Goal: Find contact information: Find contact information

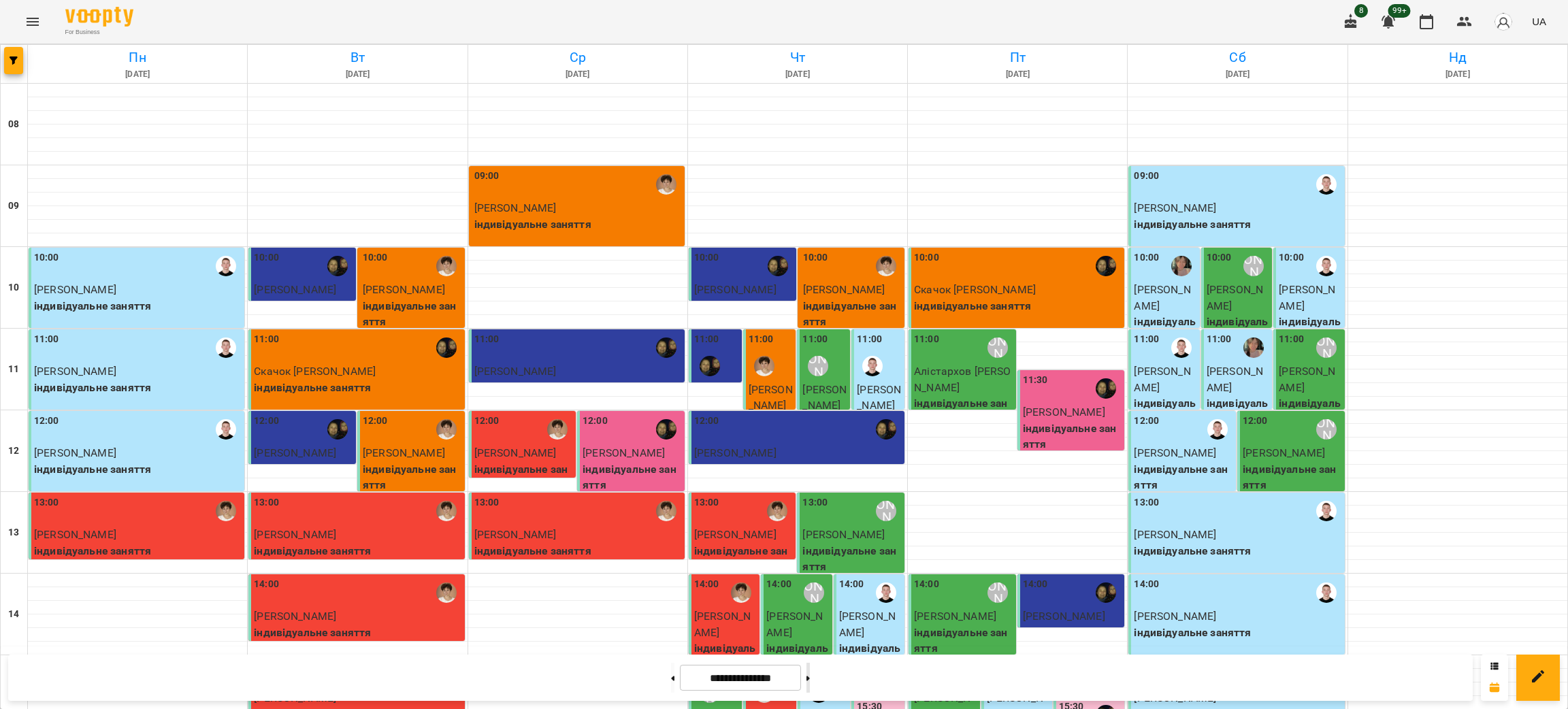
click at [810, 685] on button at bounding box center [808, 677] width 3 height 30
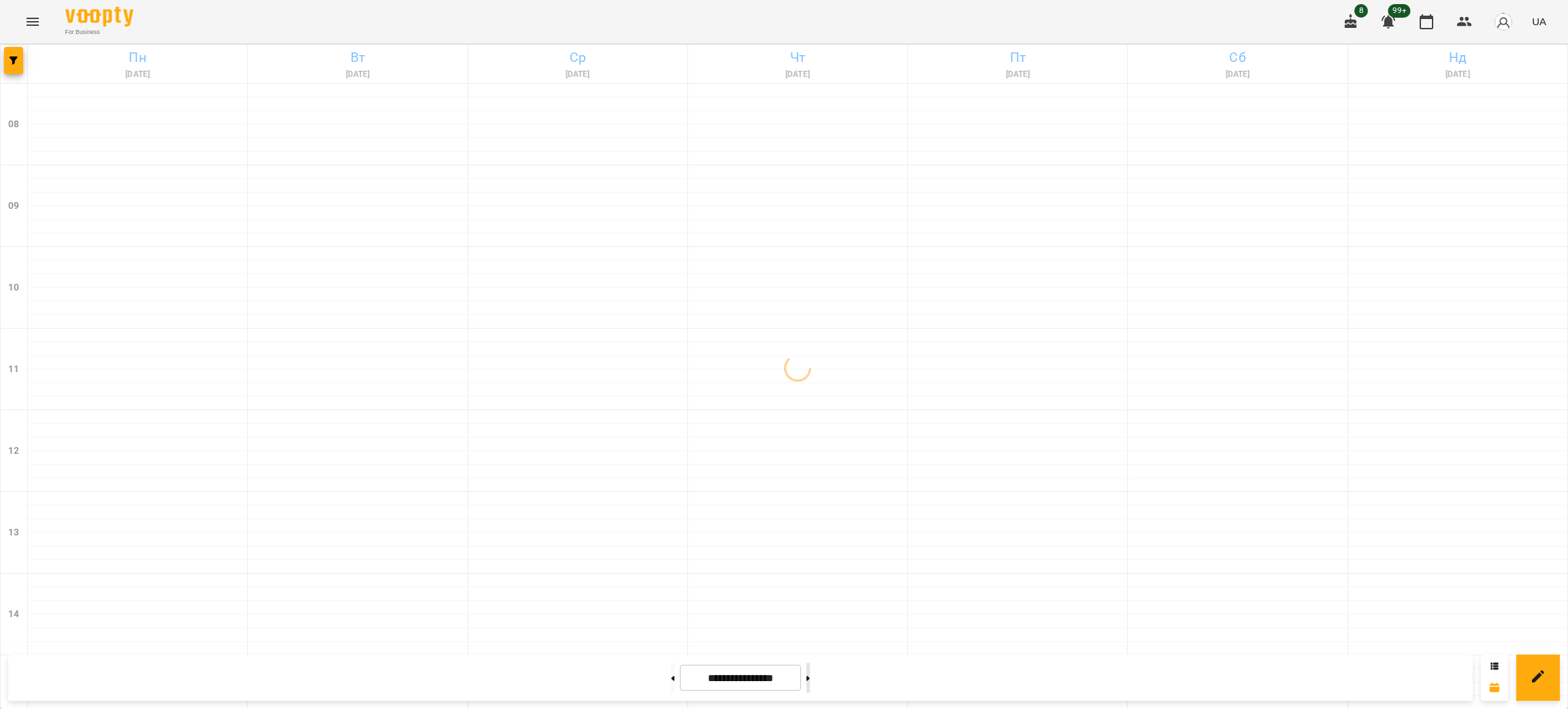
click at [810, 685] on button at bounding box center [808, 677] width 3 height 30
type input "**********"
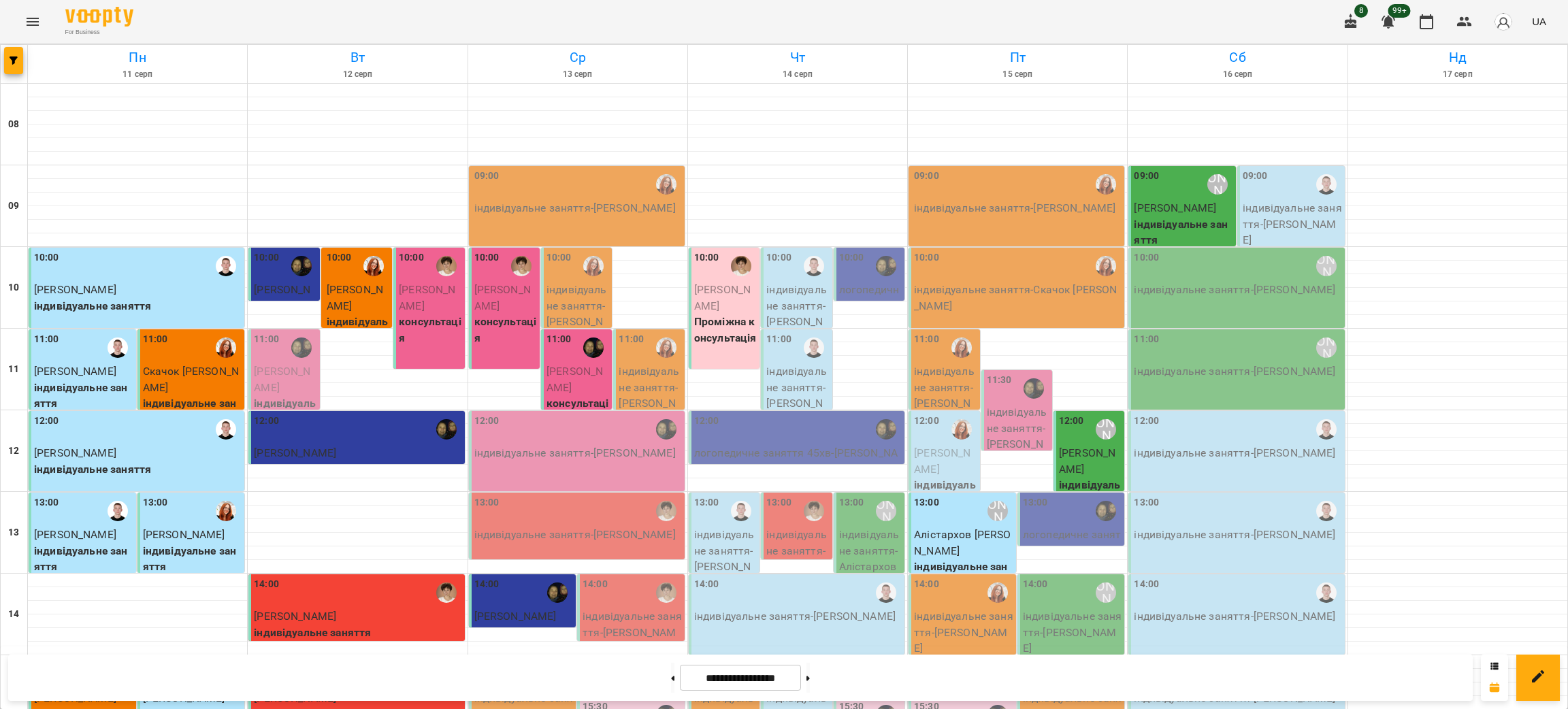
click at [438, 314] on p "консультація" at bounding box center [430, 329] width 63 height 32
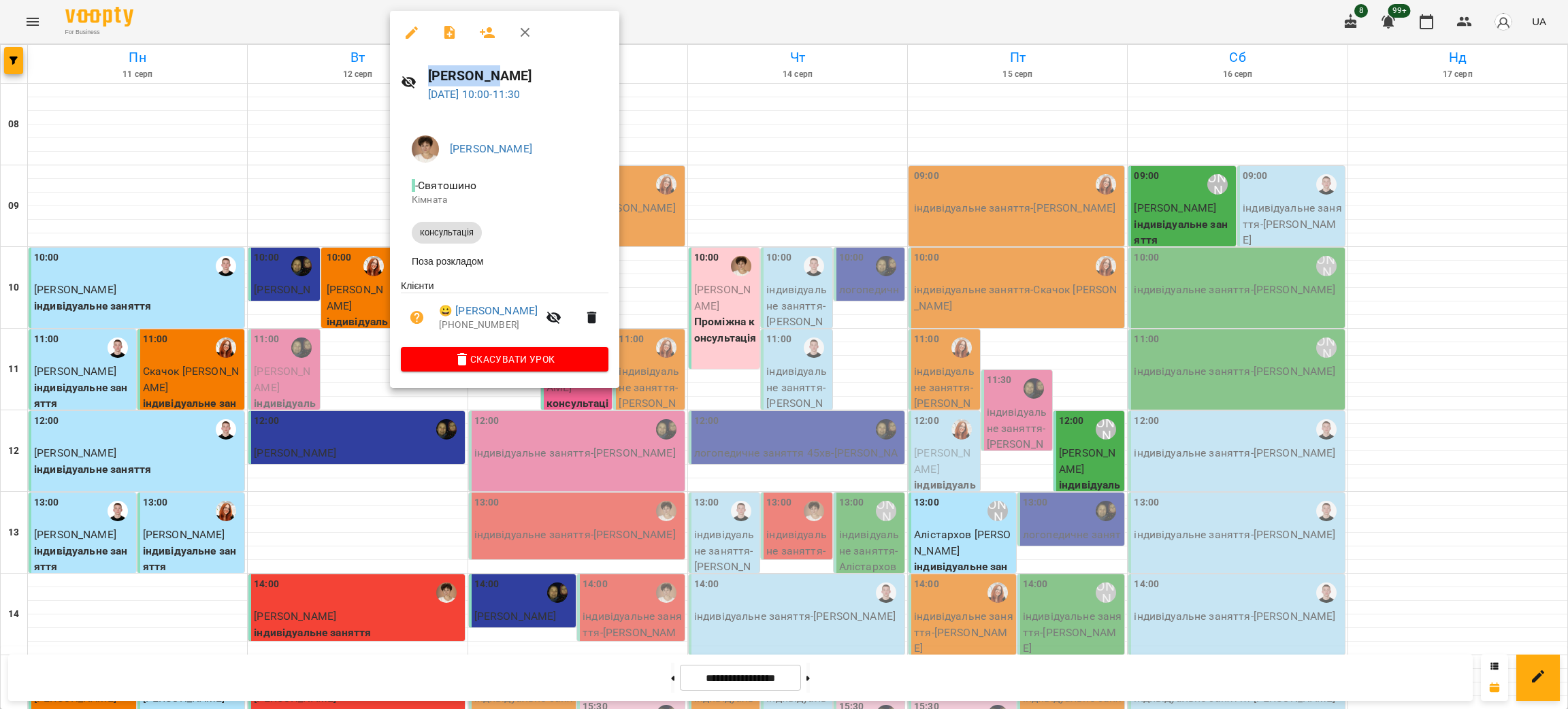
drag, startPoint x: 475, startPoint y: 71, endPoint x: 427, endPoint y: 73, distance: 48.0
click at [428, 73] on h6 "[PERSON_NAME]" at bounding box center [519, 76] width 181 height 21
copy h6 "[PERSON_NAME]"
click at [760, 114] on div at bounding box center [784, 354] width 1568 height 709
